Goal: Task Accomplishment & Management: Manage account settings

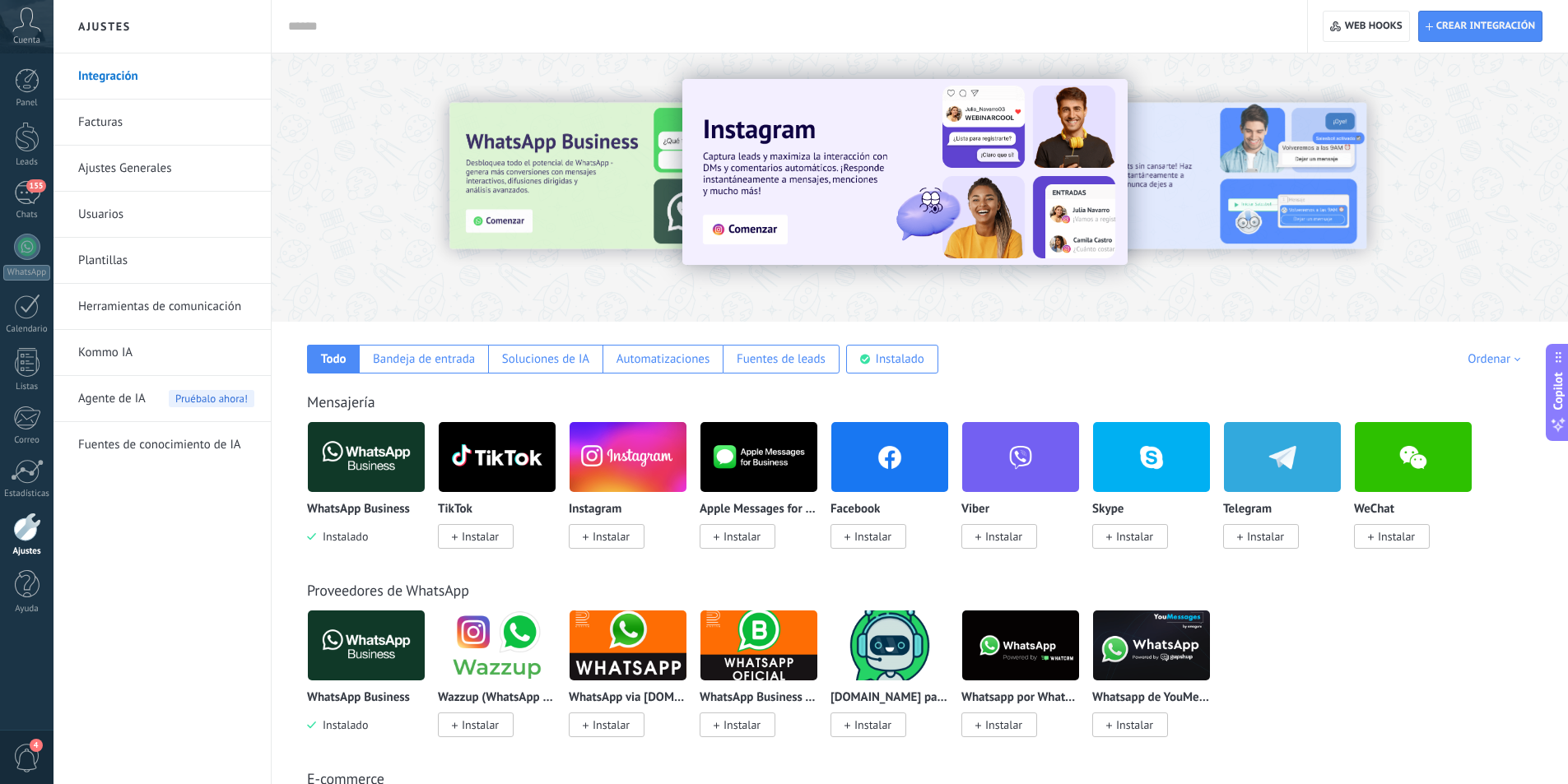
click at [140, 298] on link "Herramientas de comunicación" at bounding box center [166, 307] width 176 height 46
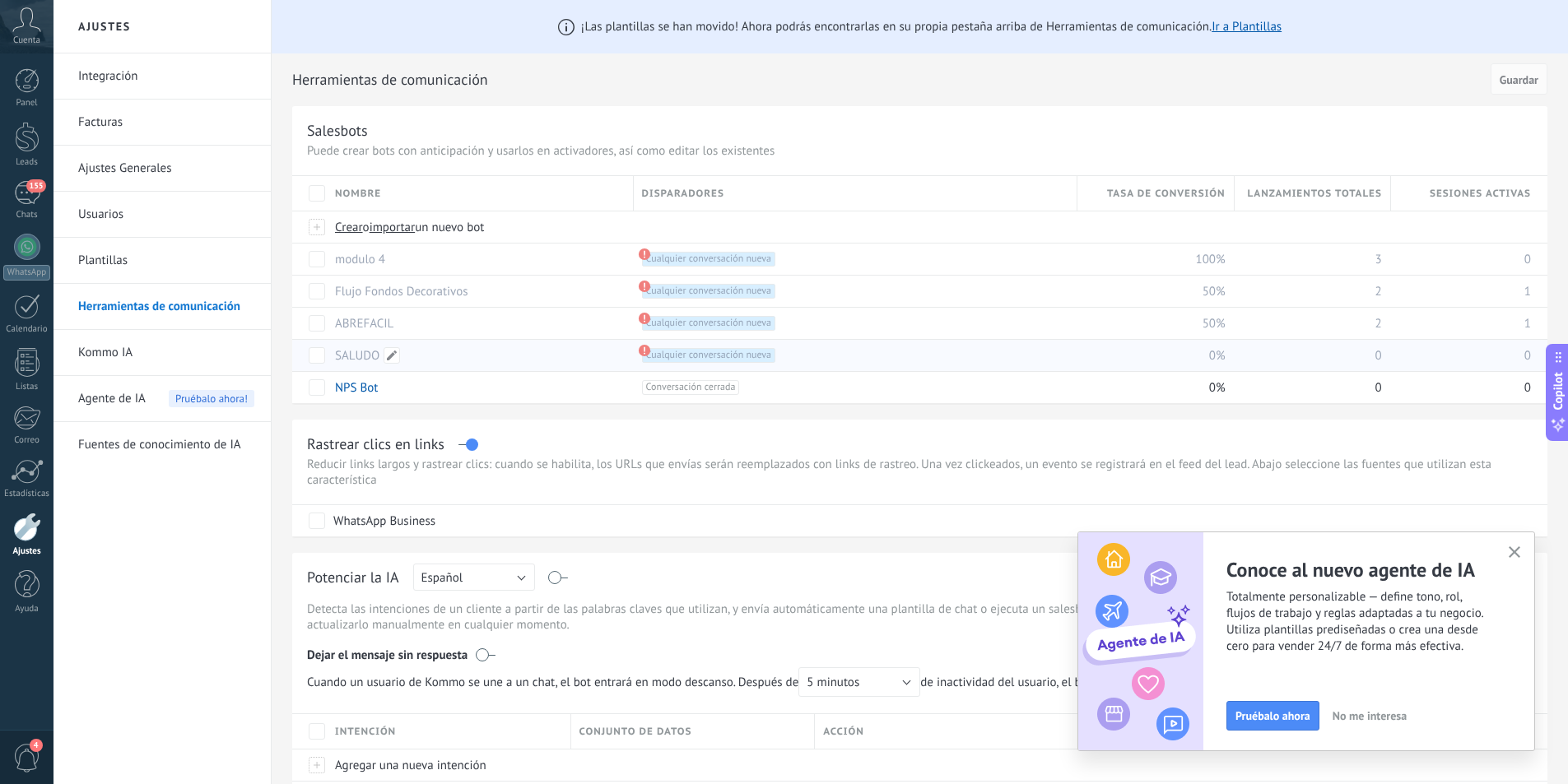
click at [360, 351] on link "SALUDO" at bounding box center [357, 356] width 45 height 15
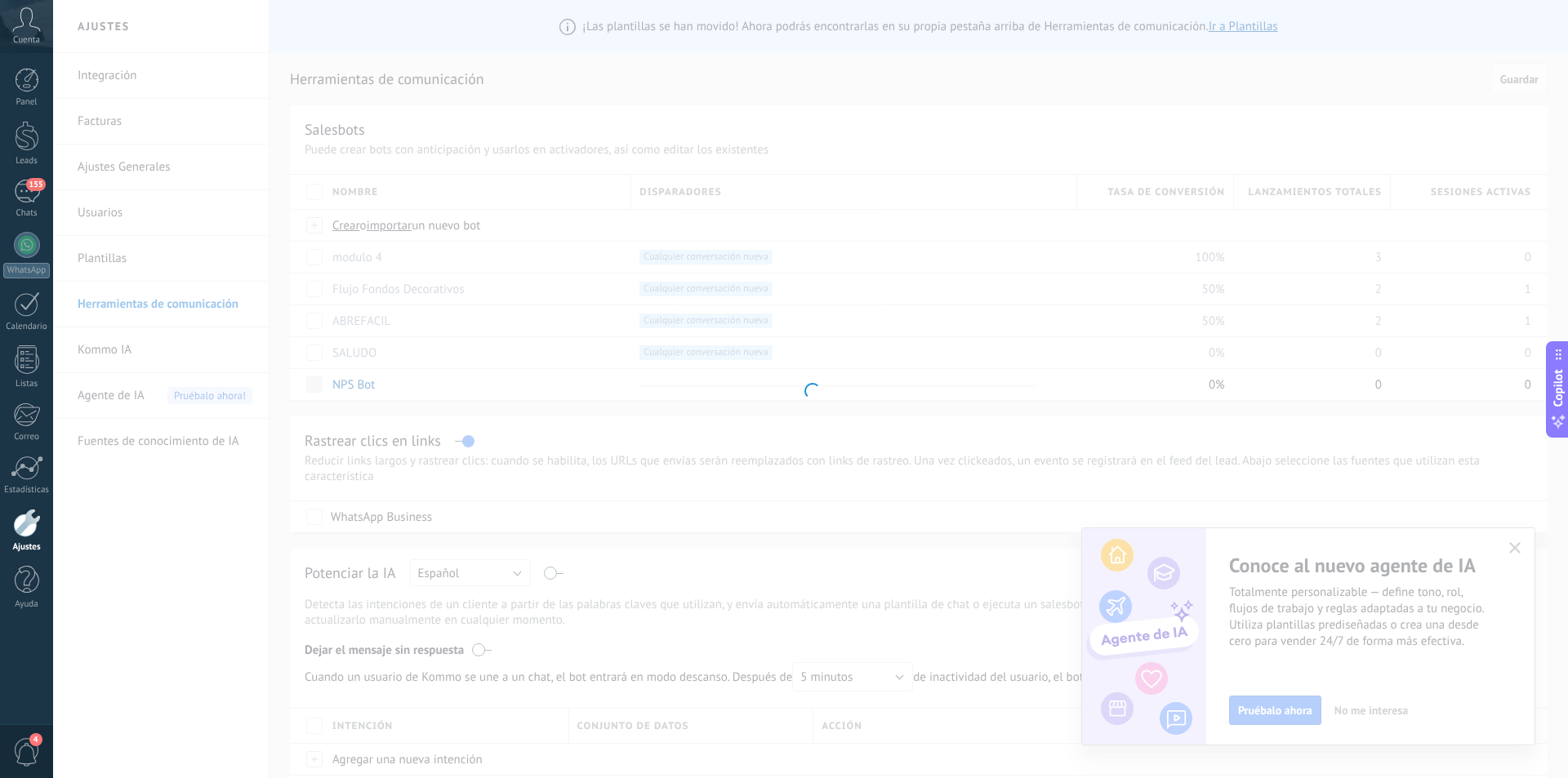
type input "******"
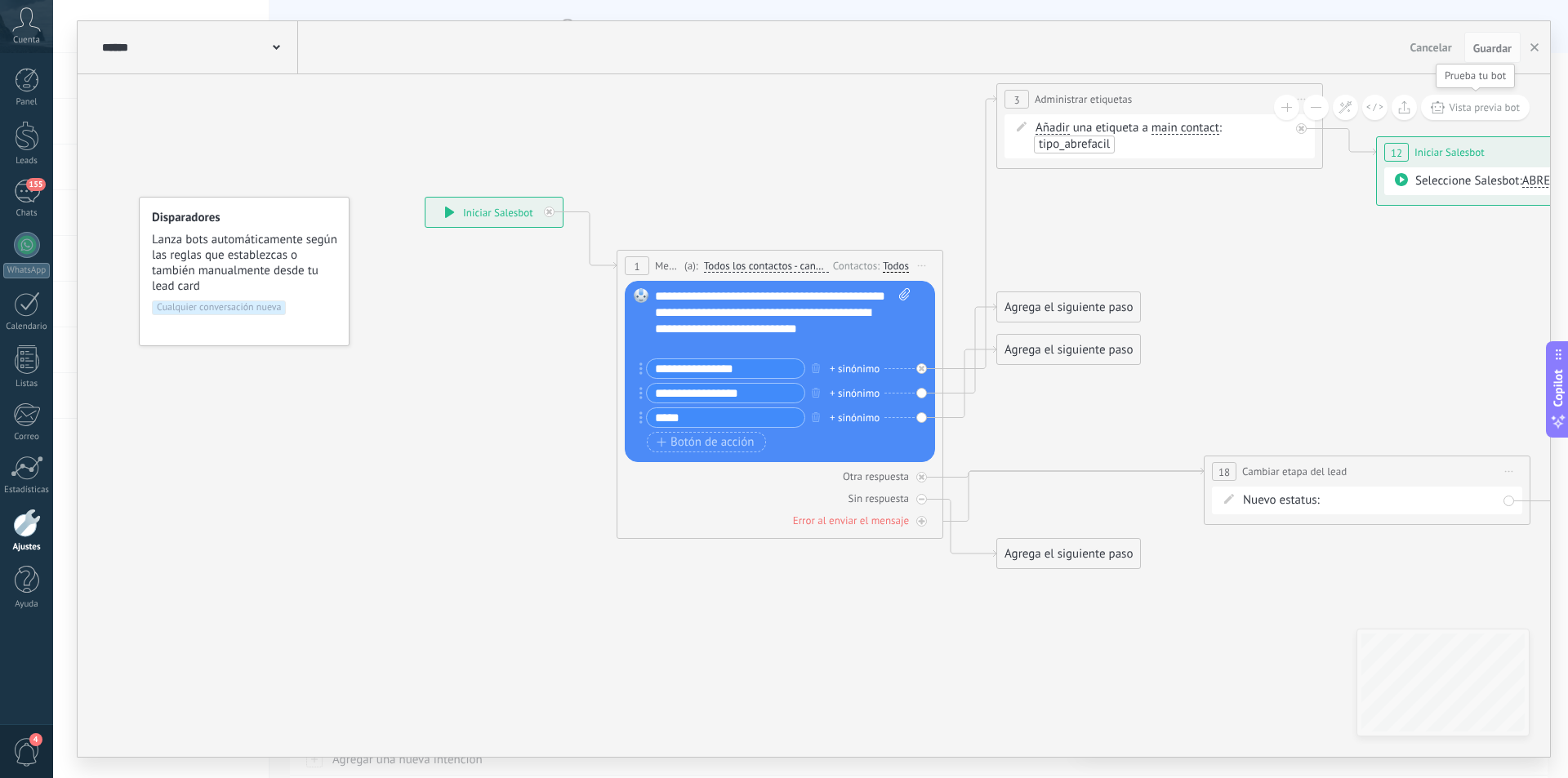
click at [1486, 109] on span "Vista previa bot" at bounding box center [1484, 107] width 71 height 14
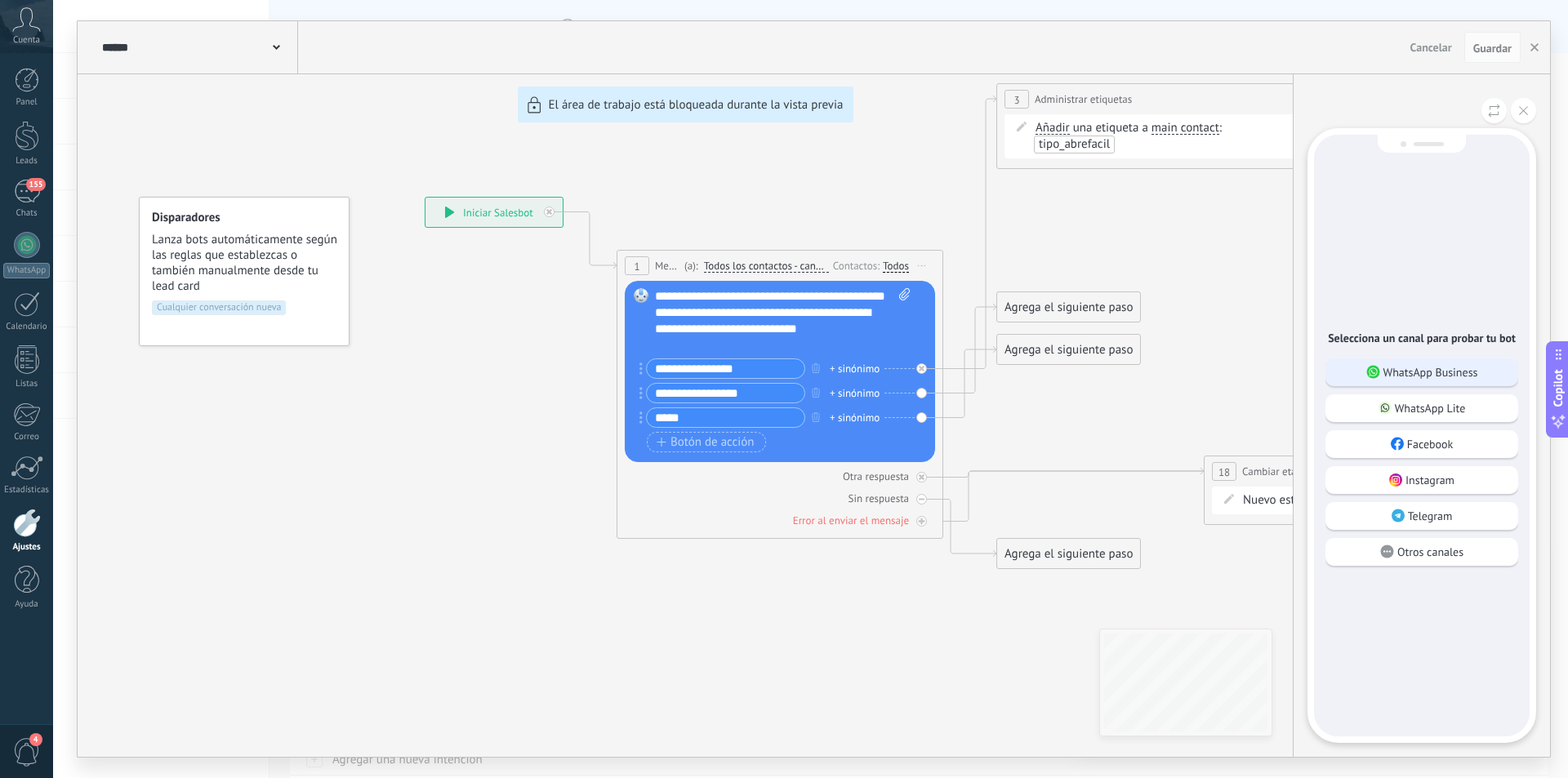
click at [1415, 369] on p "WhatsApp Business" at bounding box center [1431, 372] width 95 height 14
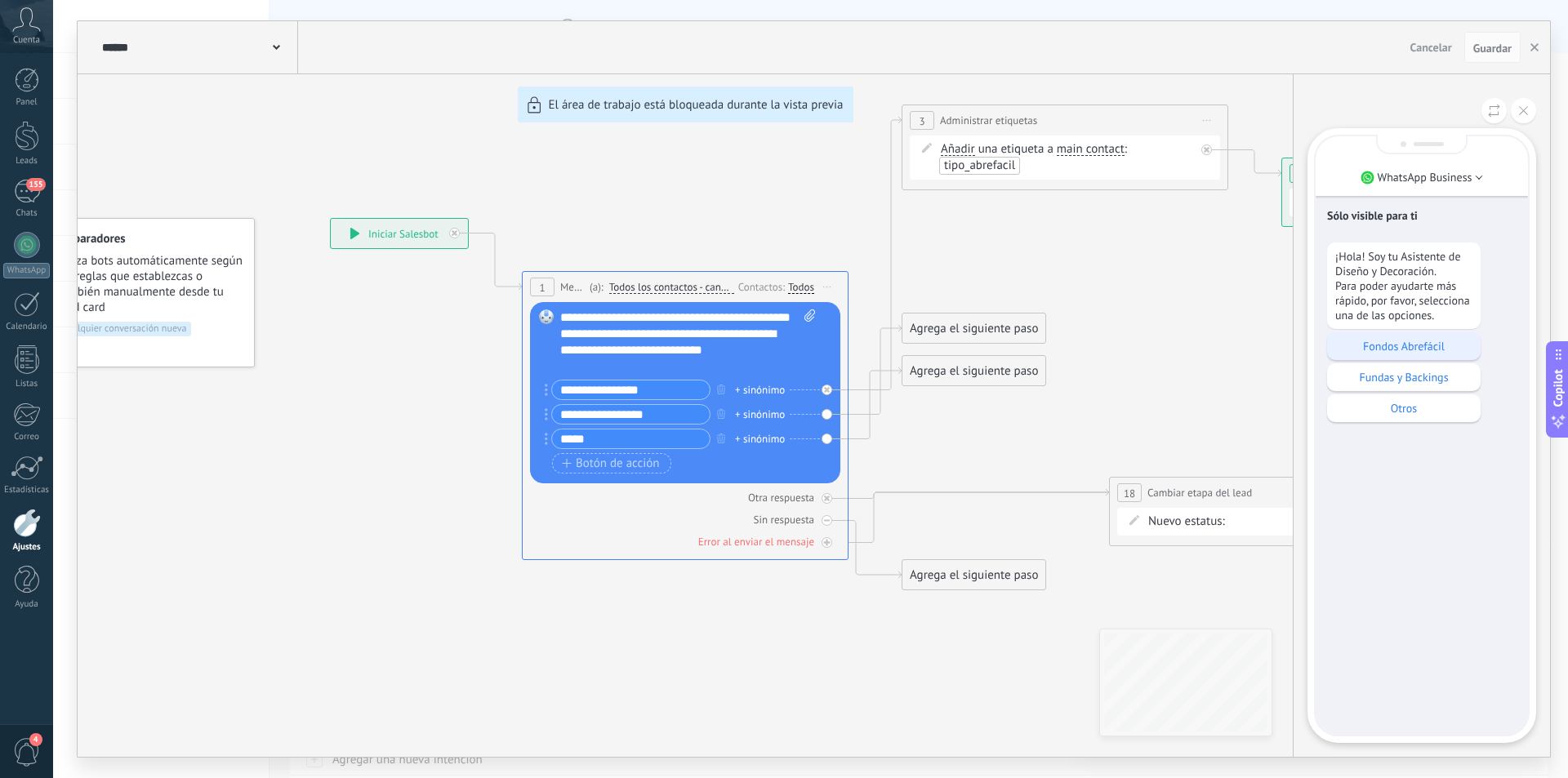
click at [1429, 349] on p "Fondos Abrefácil" at bounding box center [1404, 346] width 137 height 14
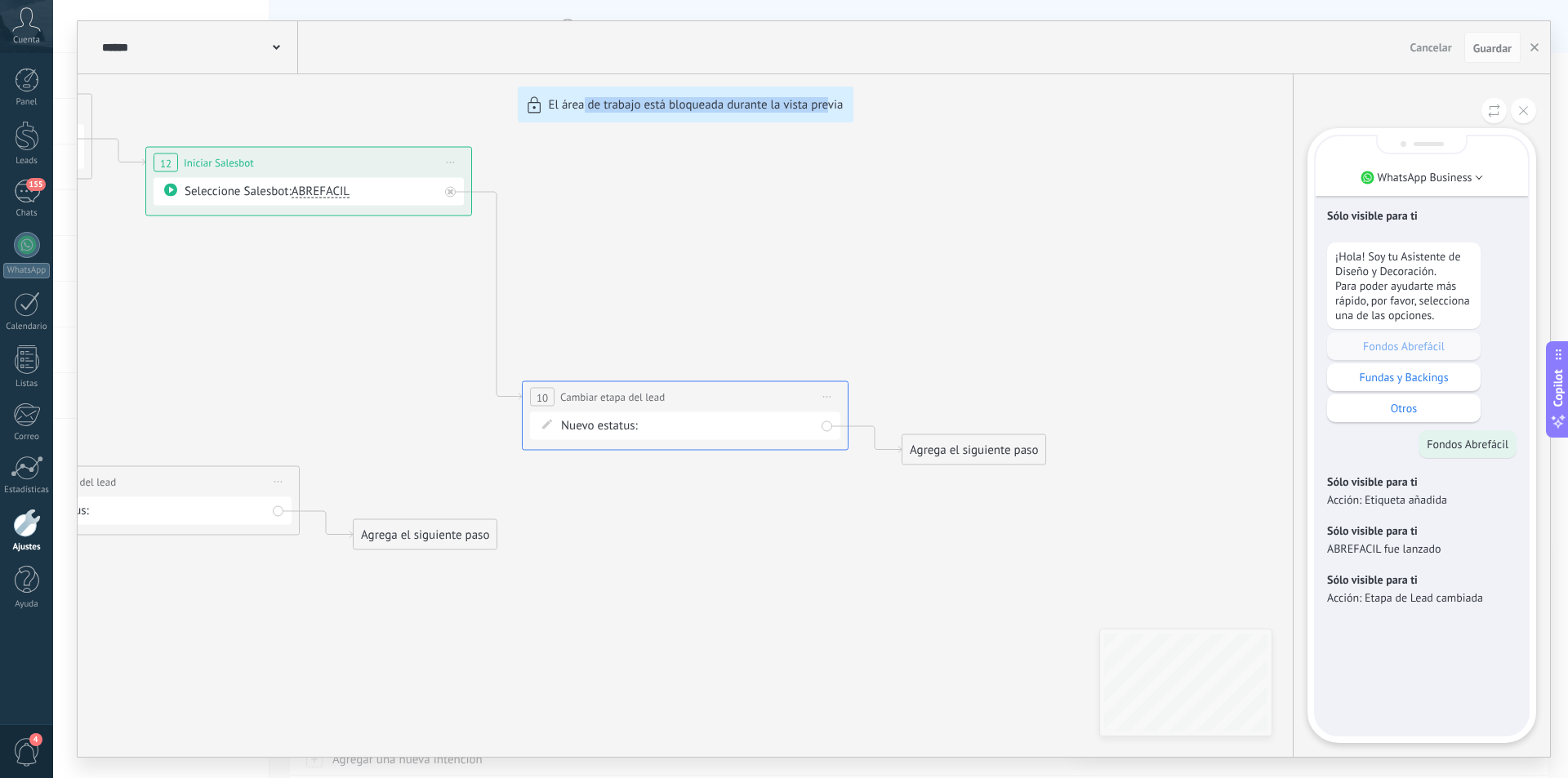
drag, startPoint x: 1019, startPoint y: 621, endPoint x: 827, endPoint y: 586, distance: 195.2
click at [827, 586] on div "**********" at bounding box center [813, 389] width 1473 height 735
click at [39, 525] on div at bounding box center [26, 523] width 28 height 29
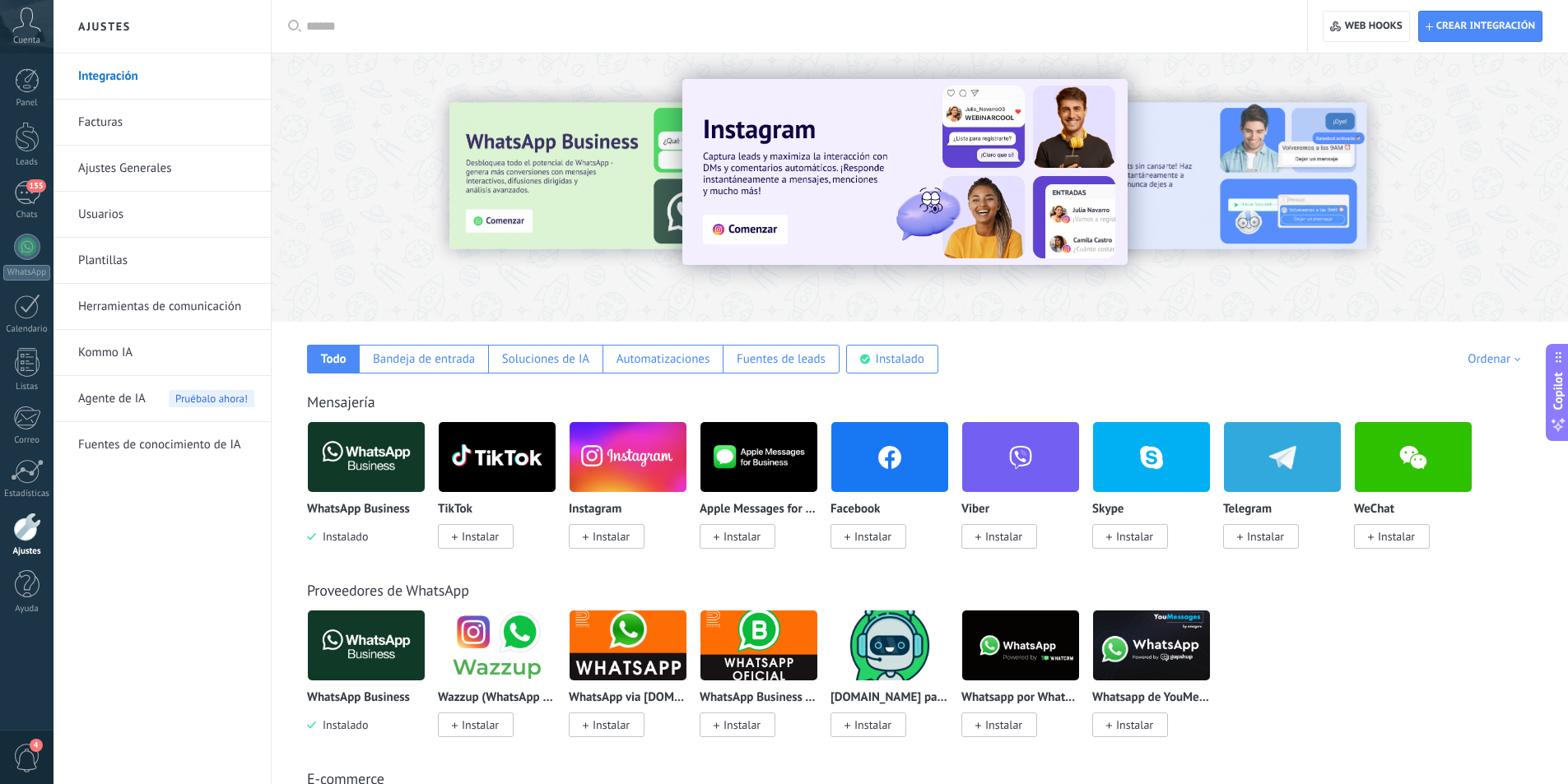
click at [138, 311] on link "Herramientas de comunicación" at bounding box center [166, 307] width 176 height 46
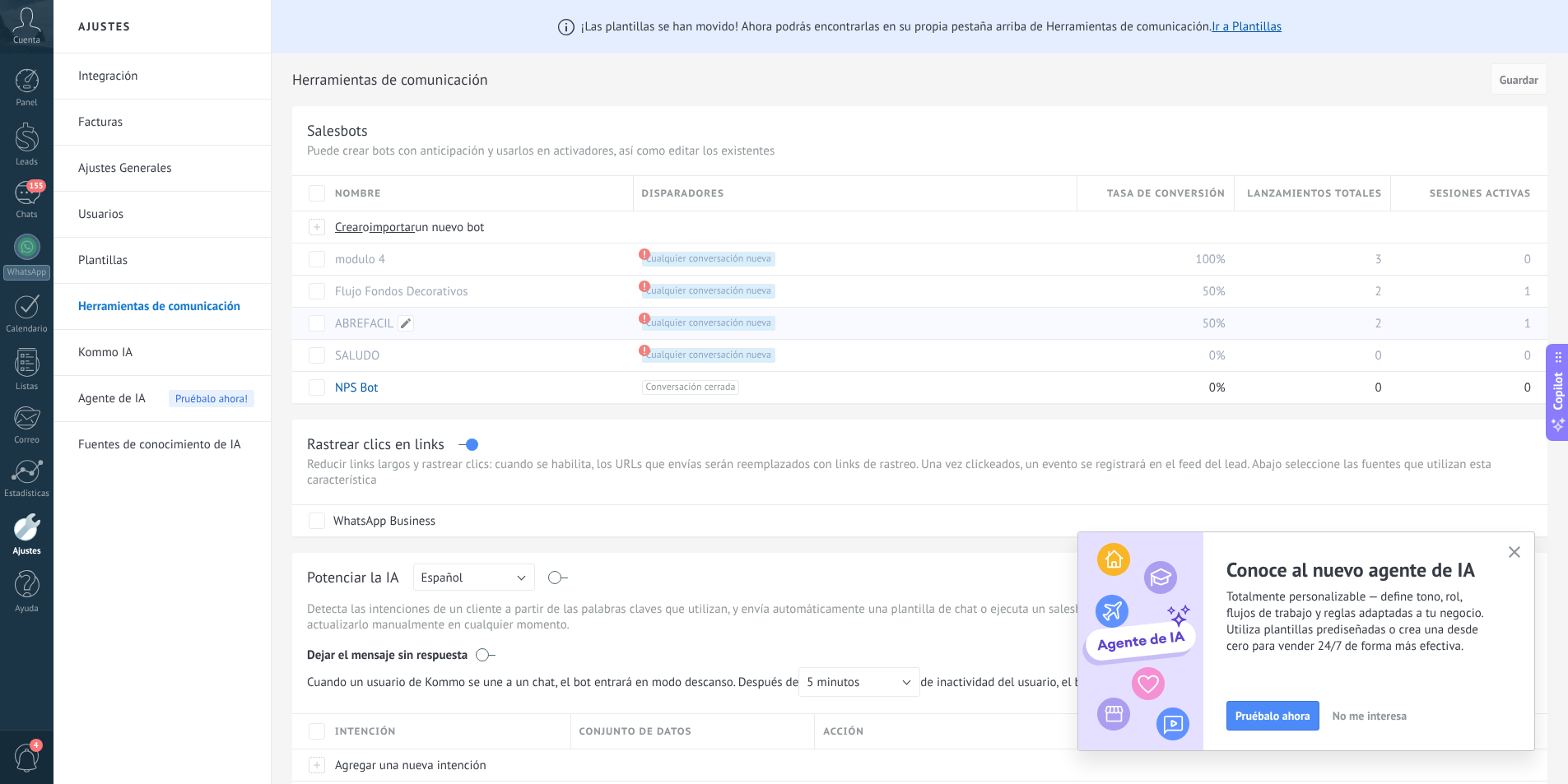
click at [350, 323] on link "ABREFACIL" at bounding box center [364, 323] width 58 height 15
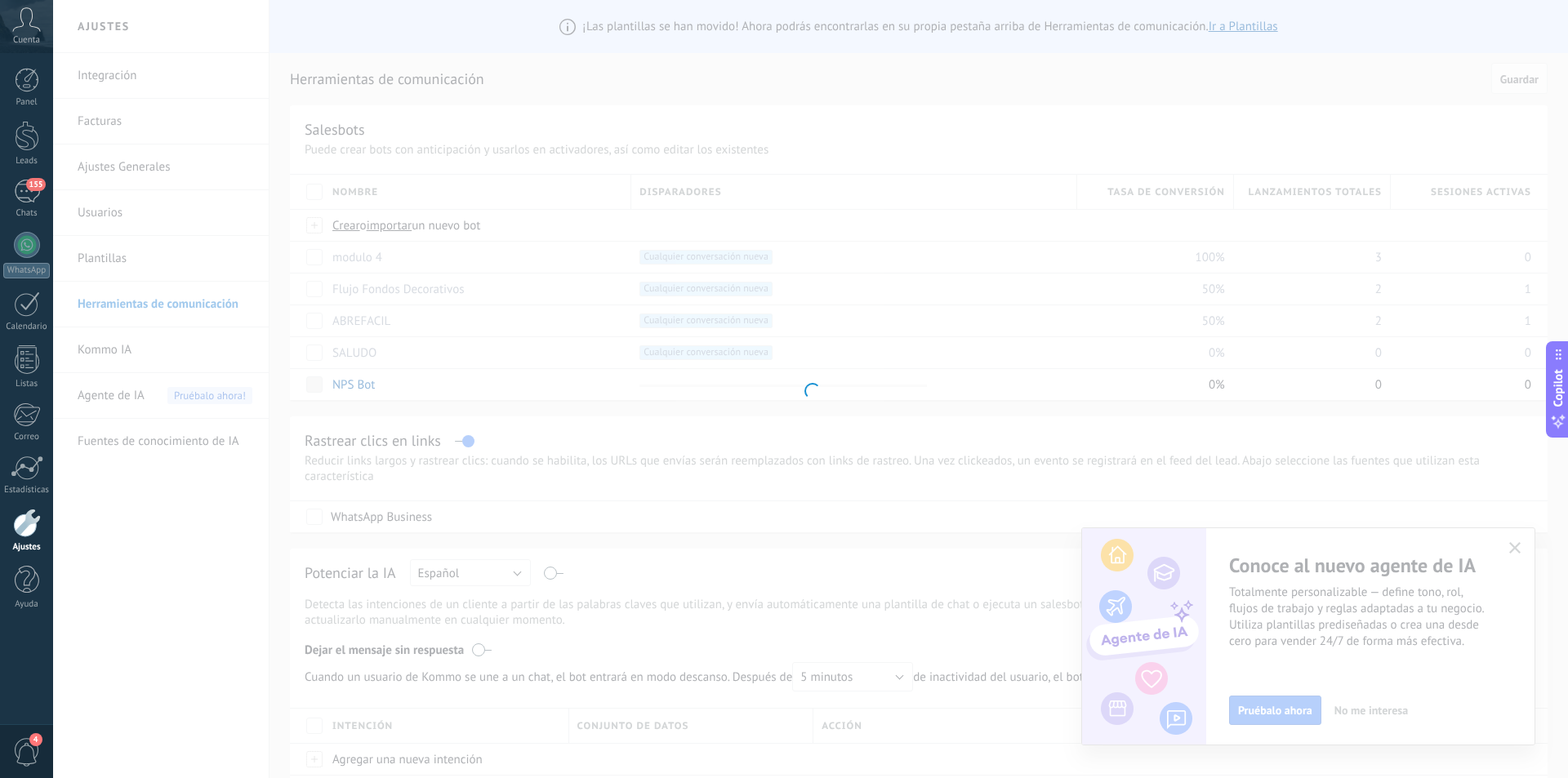
type input "*********"
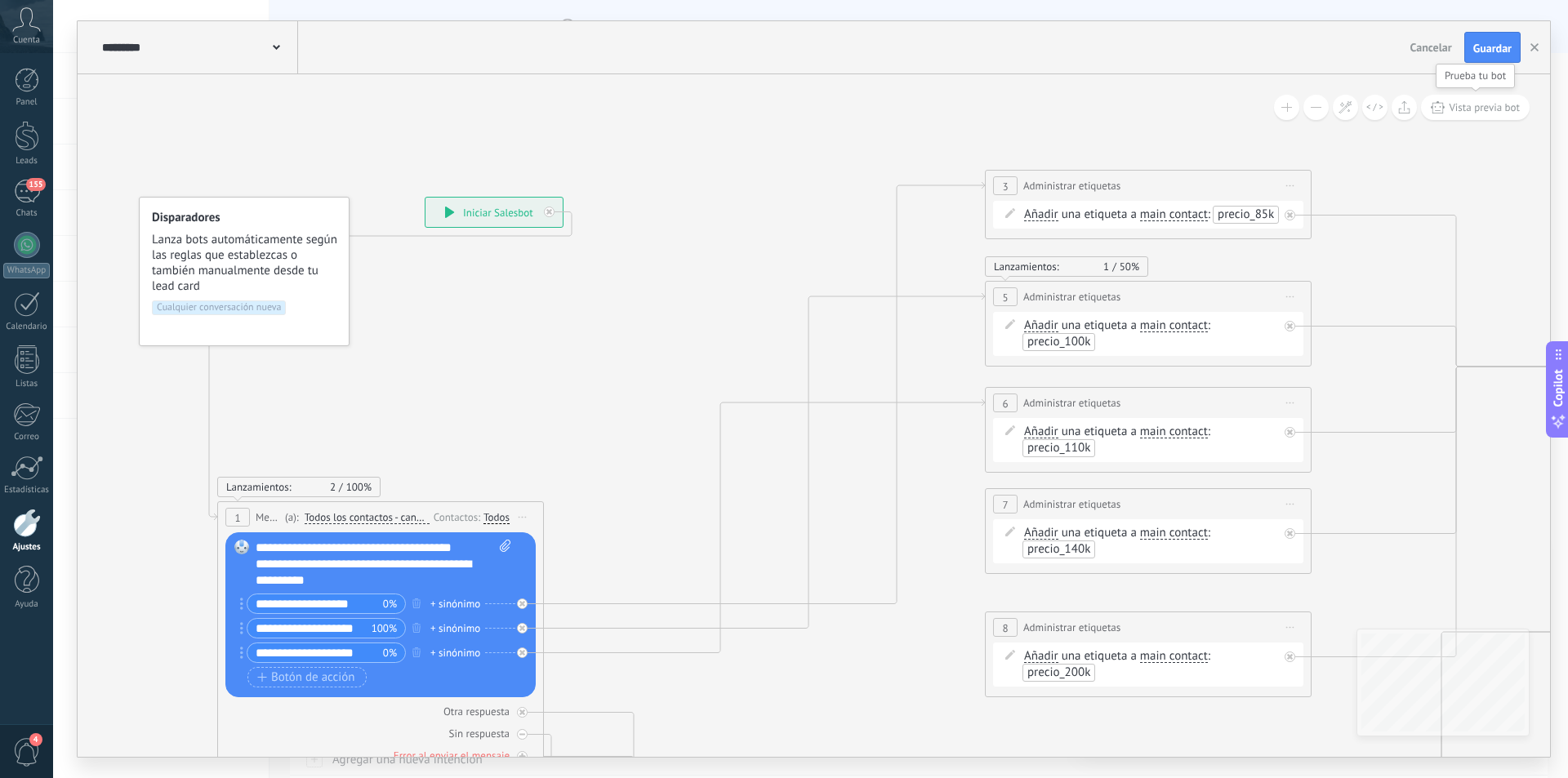
click at [1482, 110] on span "Vista previa bot" at bounding box center [1484, 107] width 71 height 14
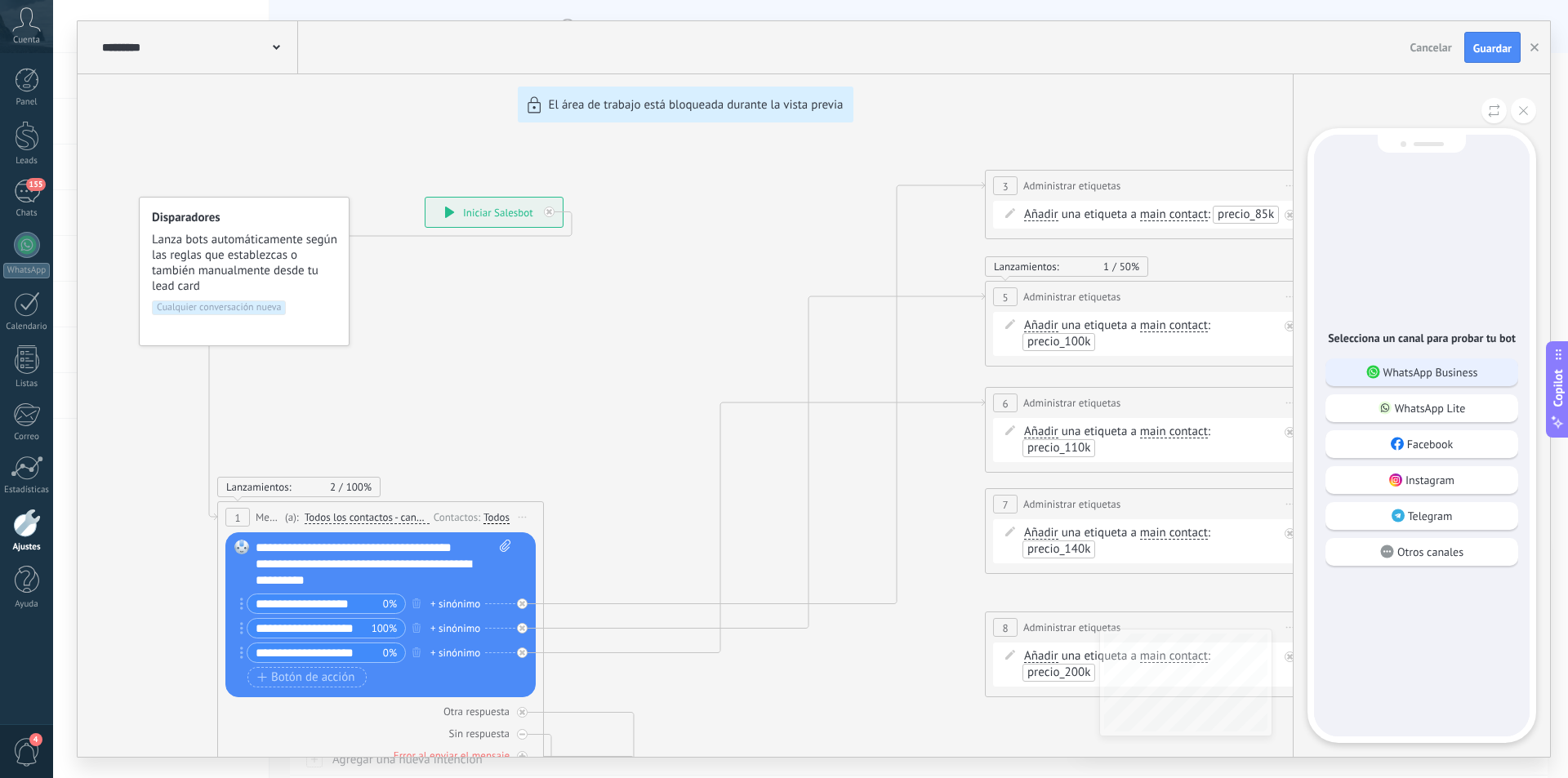
click at [1450, 374] on p "WhatsApp Business" at bounding box center [1431, 372] width 95 height 14
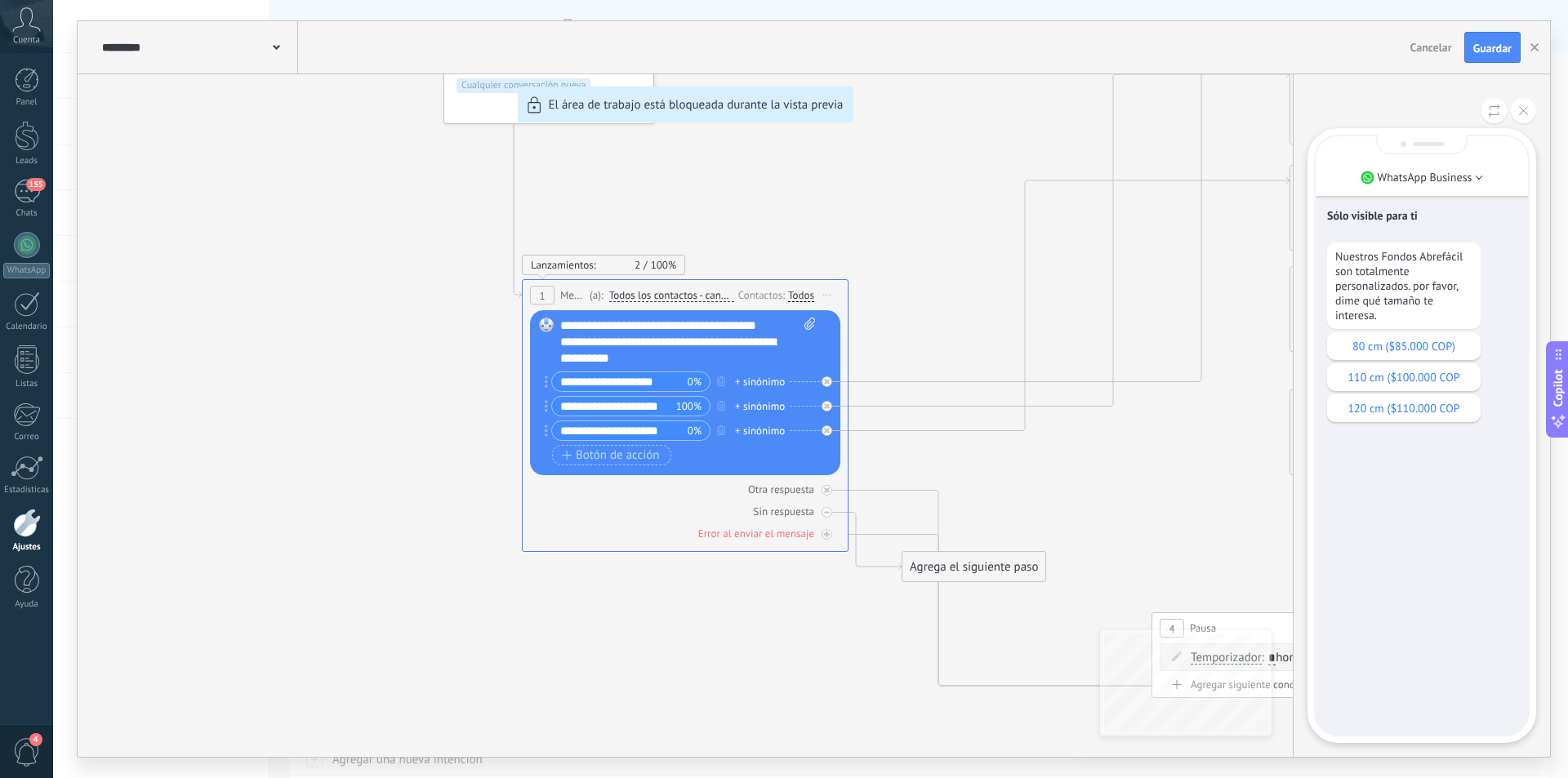
click at [596, 455] on div "**********" at bounding box center [813, 389] width 1473 height 735
click at [807, 674] on div "**********" at bounding box center [813, 389] width 1473 height 735
click at [39, 528] on div at bounding box center [26, 523] width 28 height 29
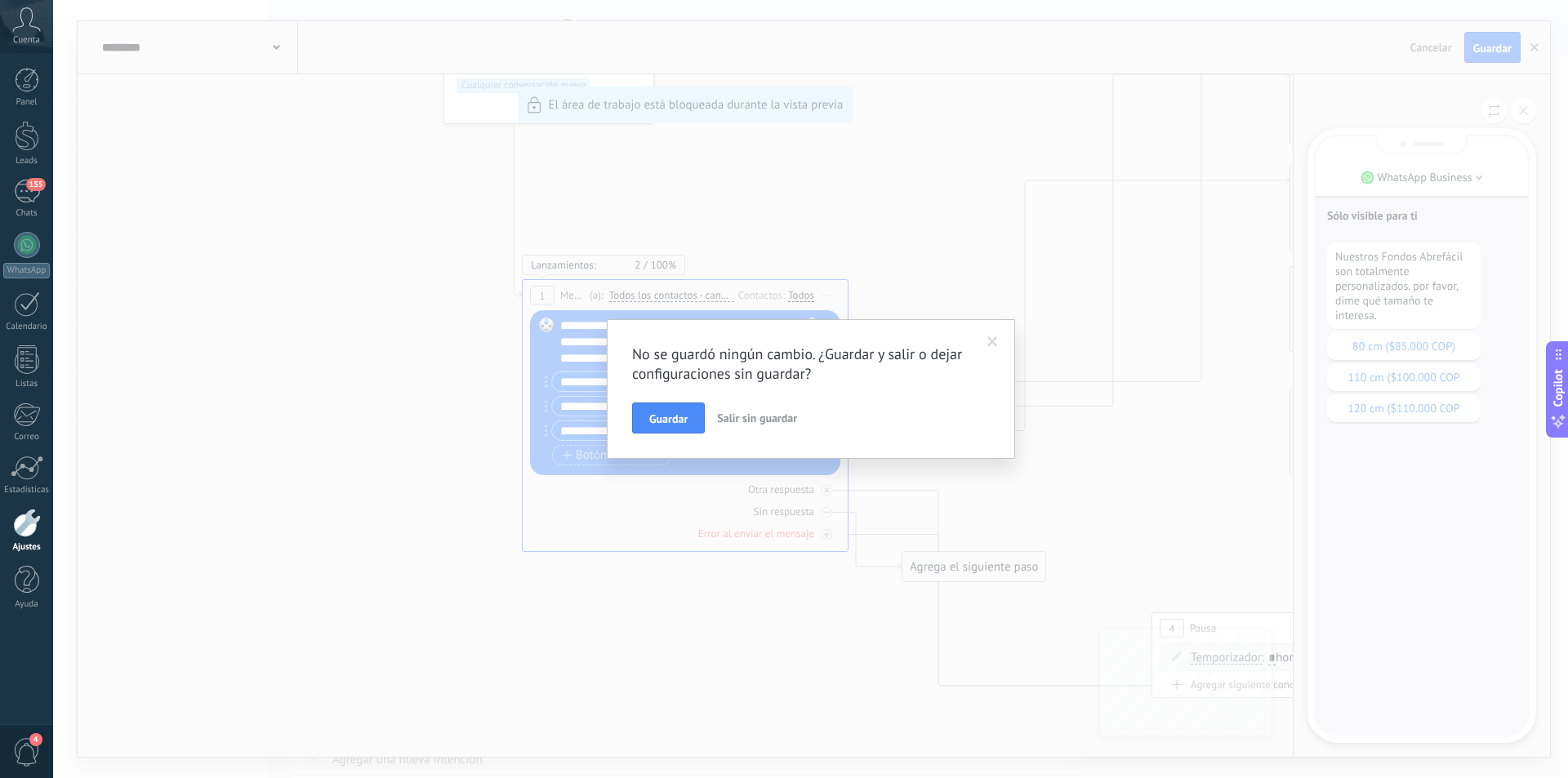
click at [769, 416] on span "Salir sin guardar" at bounding box center [757, 417] width 80 height 14
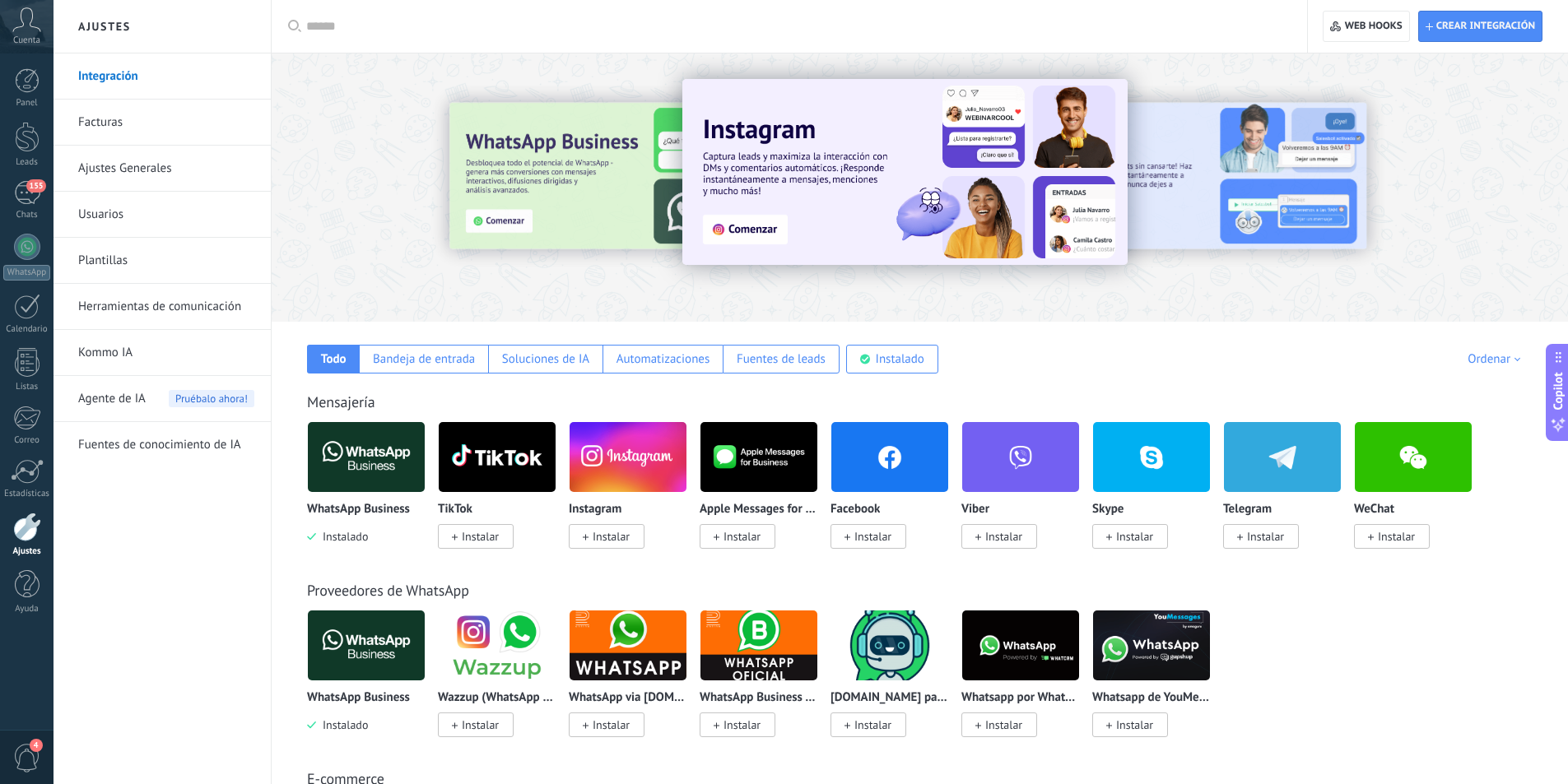
click at [179, 311] on link "Herramientas de comunicación" at bounding box center [166, 307] width 176 height 46
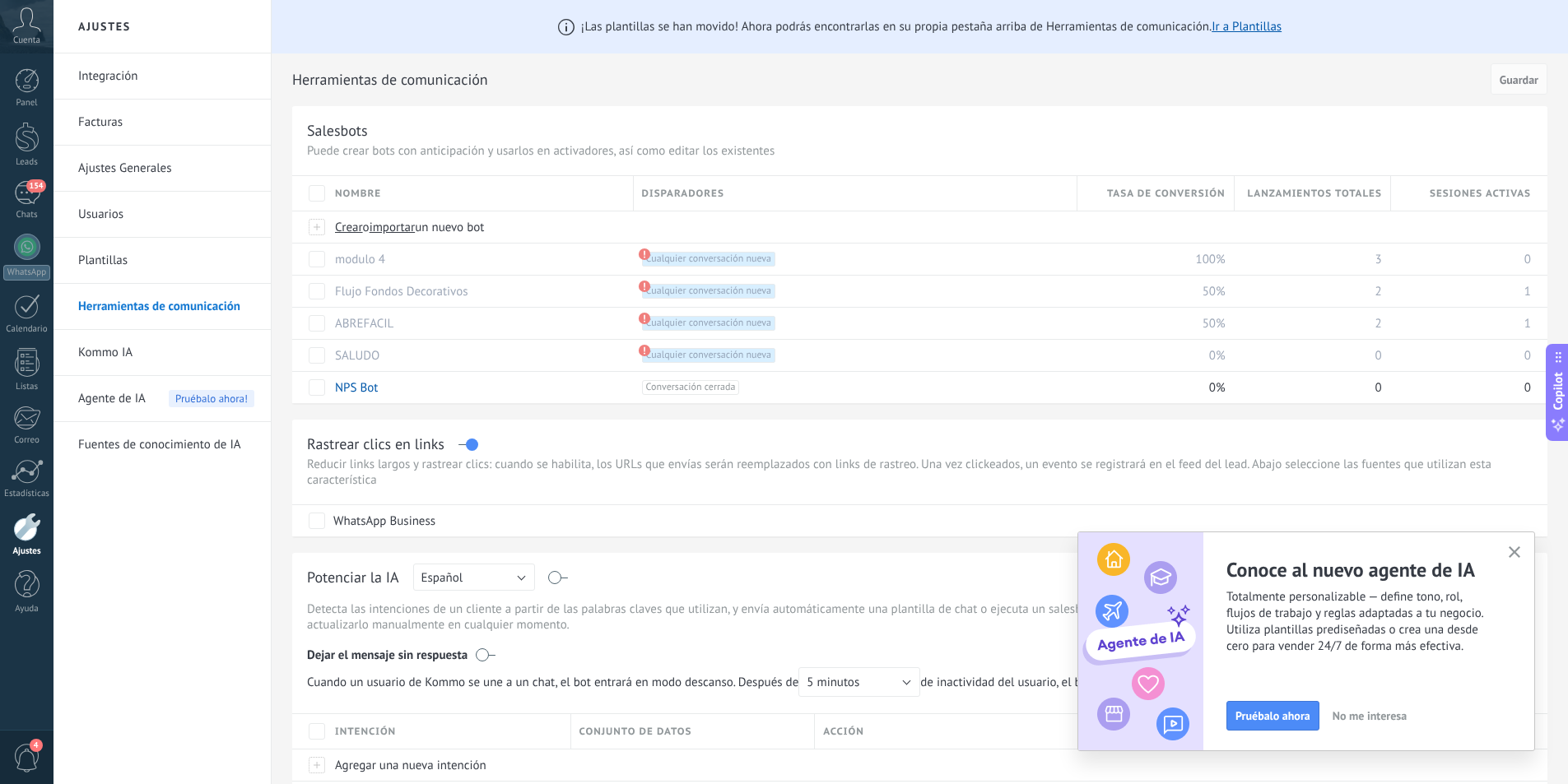
click at [196, 340] on link "Kommo IA" at bounding box center [166, 353] width 176 height 46
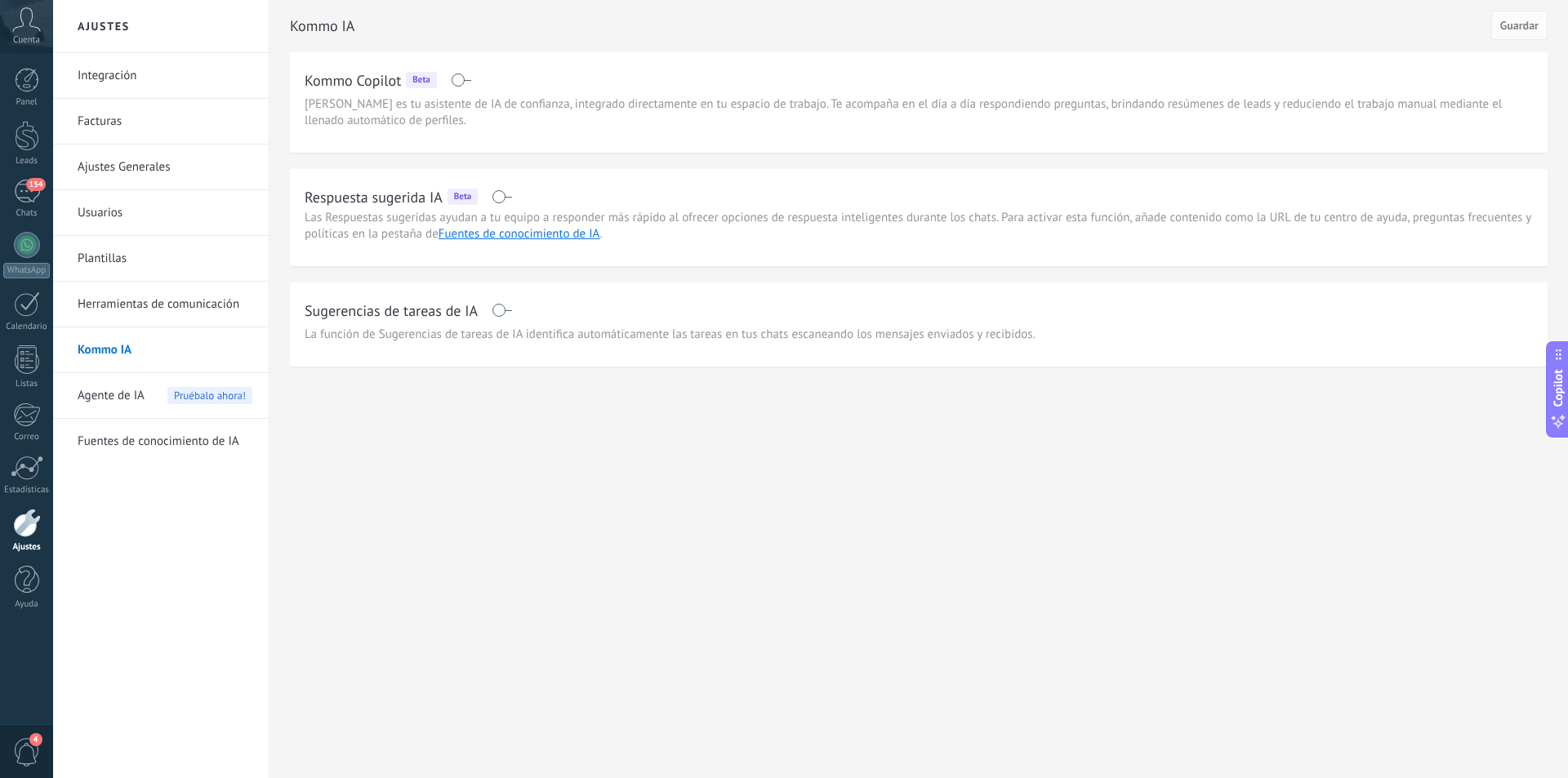
click at [129, 403] on span "Agente de IA" at bounding box center [111, 396] width 67 height 46
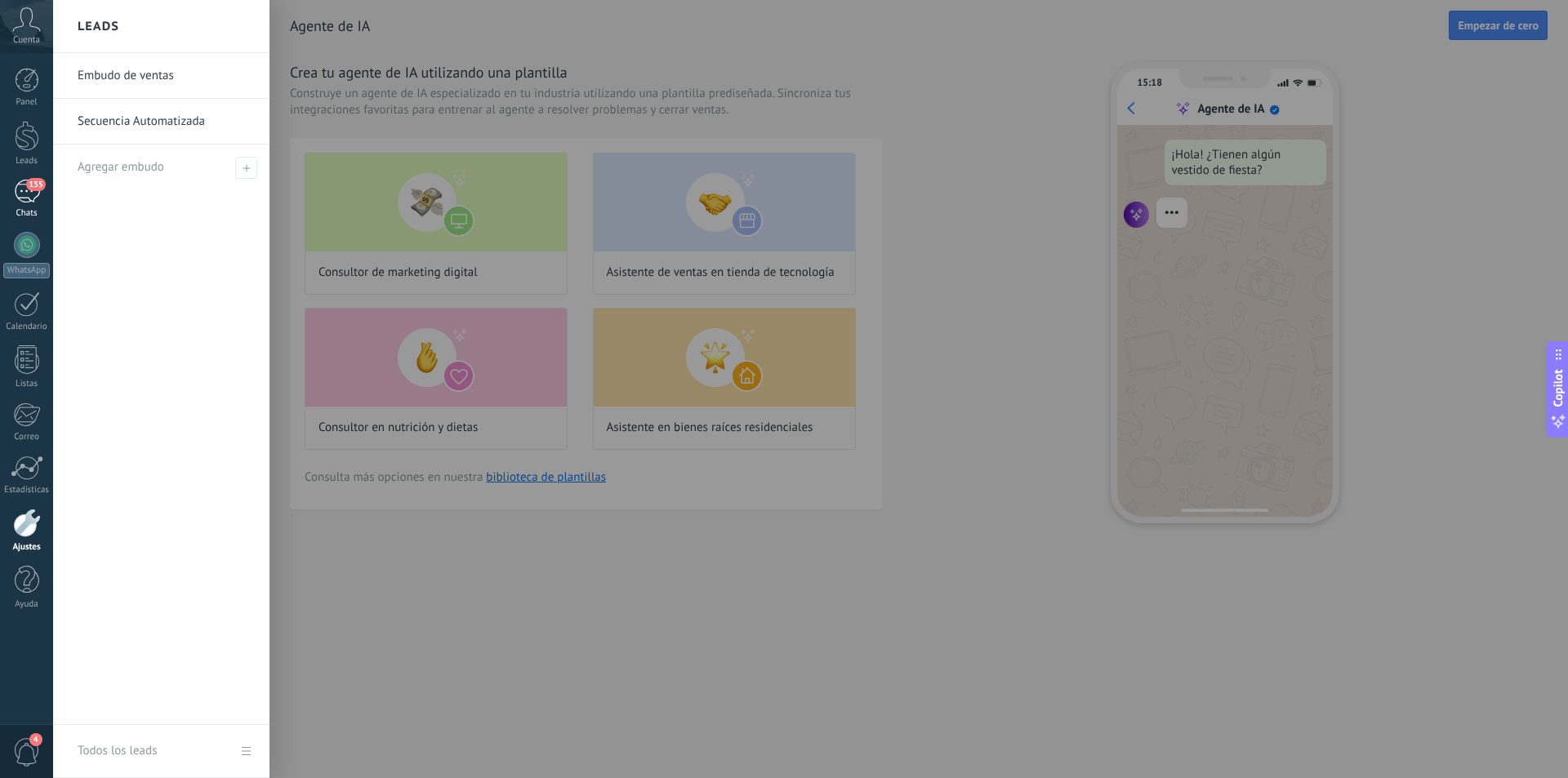
click at [29, 208] on link "155 Chats" at bounding box center [26, 199] width 53 height 39
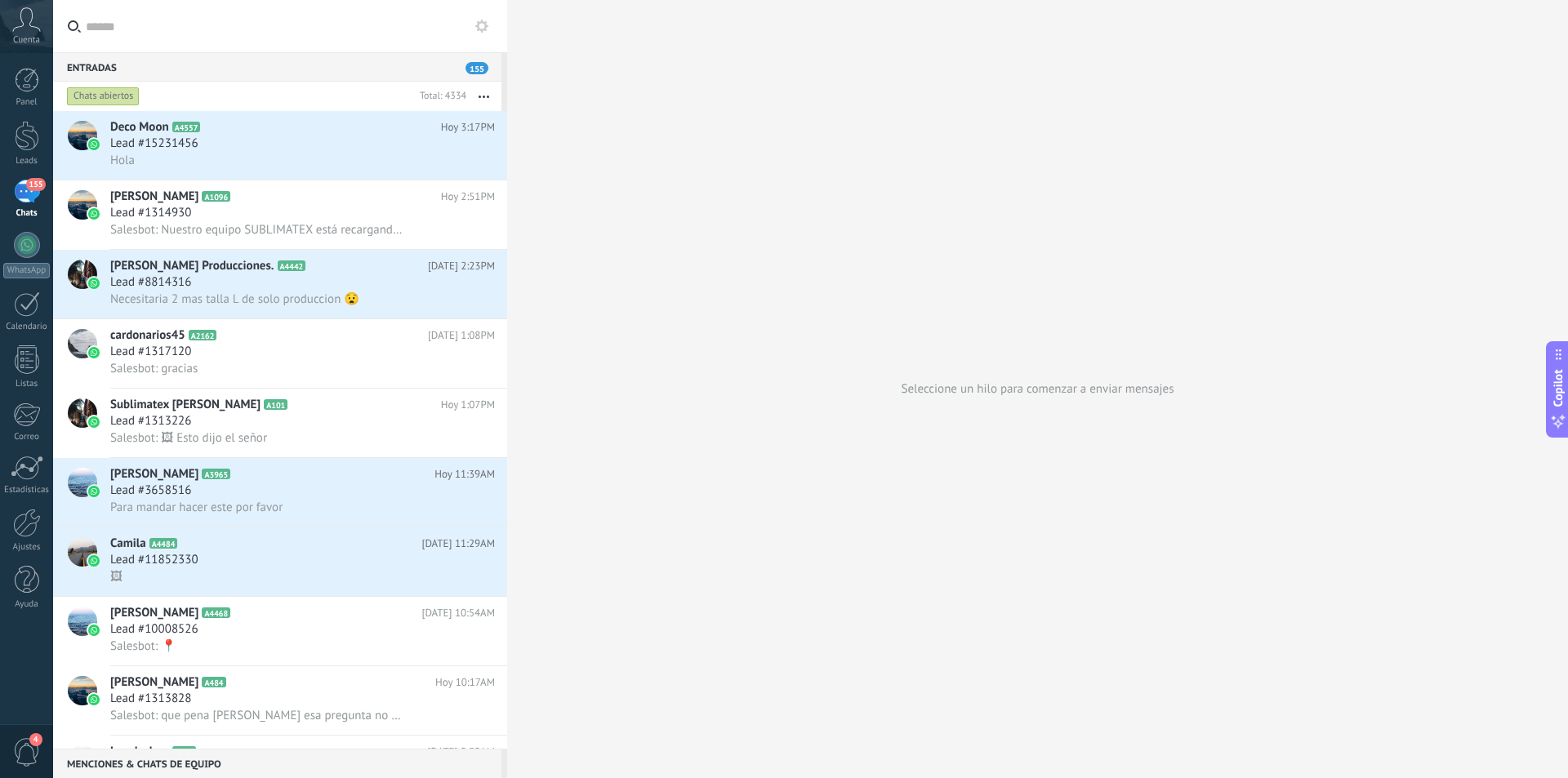
click at [21, 205] on link "155 Chats" at bounding box center [26, 199] width 53 height 39
click at [27, 192] on div "155" at bounding box center [26, 192] width 26 height 24
drag, startPoint x: 12, startPoint y: 180, endPoint x: 102, endPoint y: 177, distance: 90.0
click at [12, 180] on link "155 Chats" at bounding box center [26, 199] width 53 height 39
